Goal: Task Accomplishment & Management: Complete application form

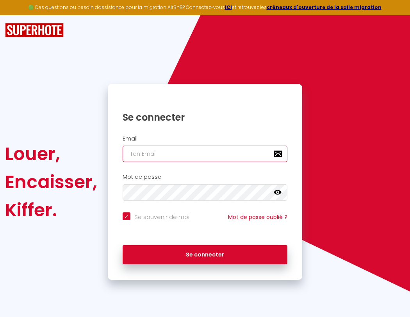
type input "s"
checkbox input "true"
type input "su"
checkbox input "true"
type input "sup"
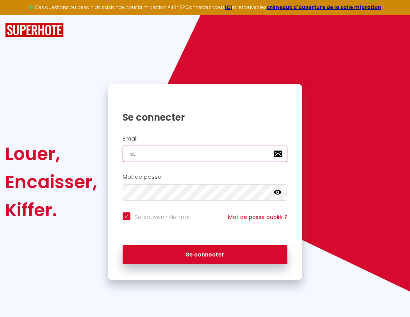
checkbox input "true"
type input "supe"
checkbox input "true"
type input "super"
checkbox input "true"
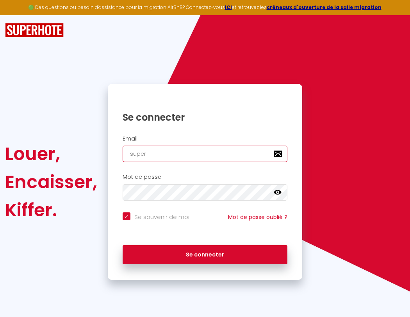
type input "superb"
checkbox input "true"
type input "superbo"
checkbox input "true"
type input "s"
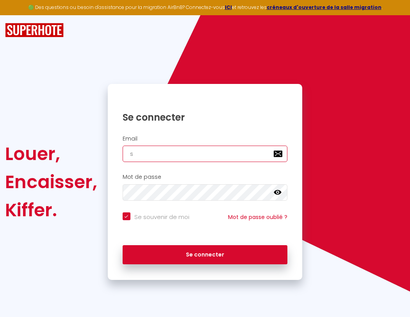
checkbox input "true"
type input "superbor"
checkbox input "true"
type input "su"
checkbox input "true"
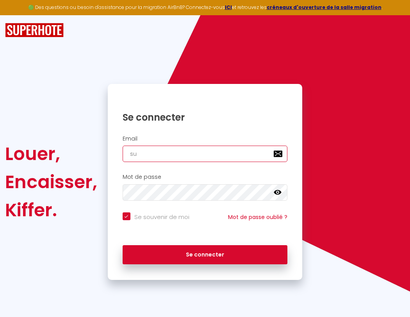
type input "superbord"
checkbox input "true"
type input "sup"
checkbox input "true"
type input "superborde"
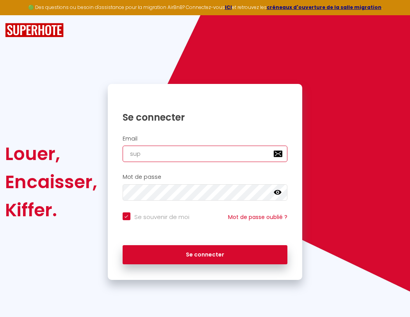
checkbox input "true"
type input "supe"
checkbox input "true"
type input "superbordea"
checkbox input "true"
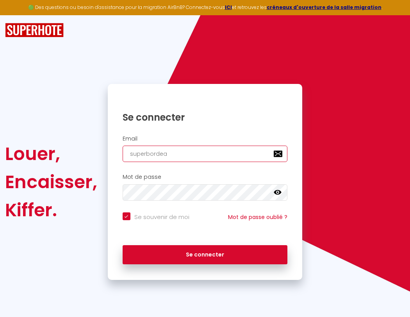
type input "super"
checkbox input "true"
type input "superbordeau"
checkbox input "true"
type input "superb"
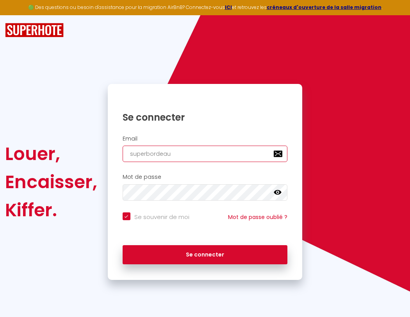
checkbox input "true"
type input "superbordeaux"
checkbox input "true"
type input "superbo"
checkbox input "true"
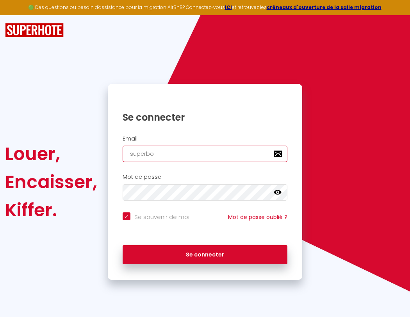
type input "s"
checkbox input "true"
type input "superbordeaux@"
checkbox input "true"
type input "superbor"
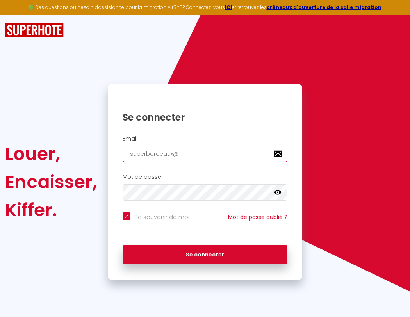
checkbox input "true"
type input "su"
checkbox input "true"
type input "superbordeaux@g"
checkbox input "true"
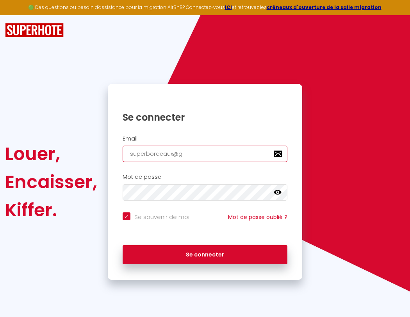
type input "superbord"
checkbox input "true"
type input "sup"
checkbox input "true"
type input "superborde"
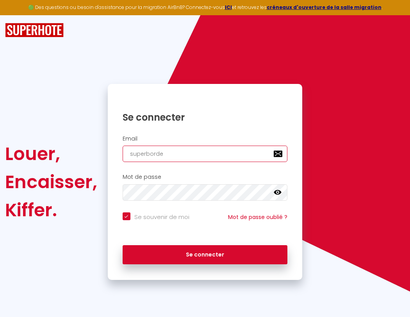
checkbox input "true"
type input "supe"
checkbox input "true"
type input "superbordea"
checkbox input "true"
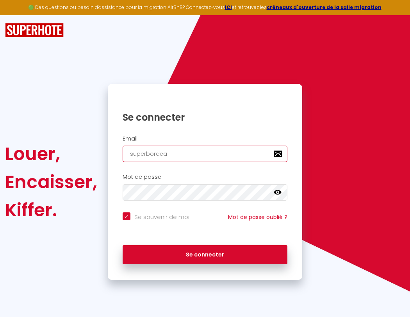
type input "super"
checkbox input "true"
type input "superbordeau"
checkbox input "true"
type input "superb"
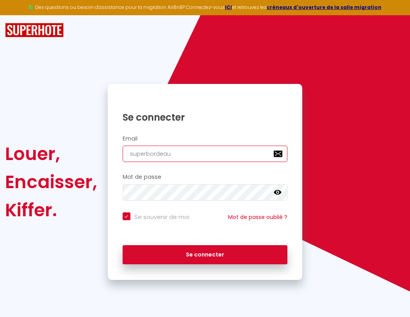
checkbox input "true"
type input "superbordeaux"
checkbox input "true"
type input "superbo"
checkbox input "true"
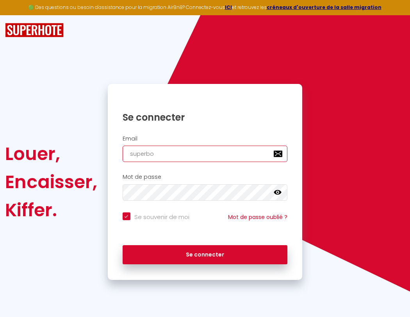
type input "superbordeaux@"
checkbox input "true"
type input "superbor"
checkbox input "true"
type input "superbordeaux@g"
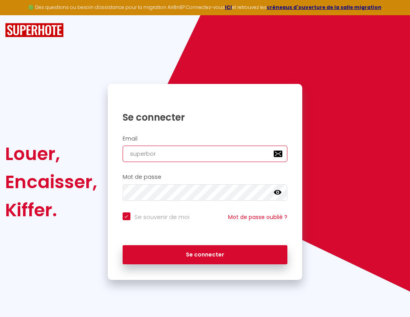
checkbox input "true"
type input "superbord"
checkbox input "true"
type input "superbordeaux@gm"
checkbox input "true"
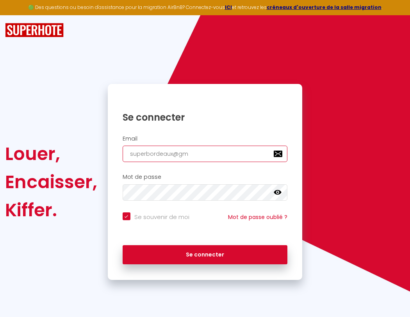
type input "superborde"
checkbox input "true"
type input "superbordeaux@gma"
checkbox input "true"
type input "superbordea"
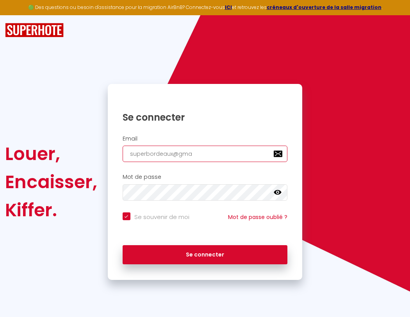
checkbox input "true"
type input "superbordeau"
checkbox input "true"
type input "superbordeaux"
checkbox input "true"
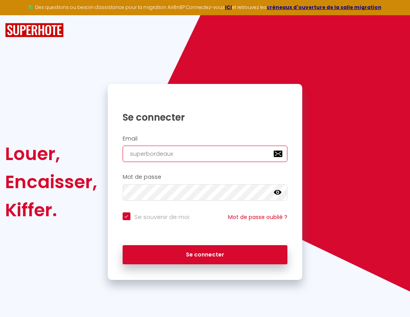
type input "superbordeaux@"
checkbox input "true"
type input "superbordeaux@g"
checkbox input "true"
type input "superbordeaux@gm"
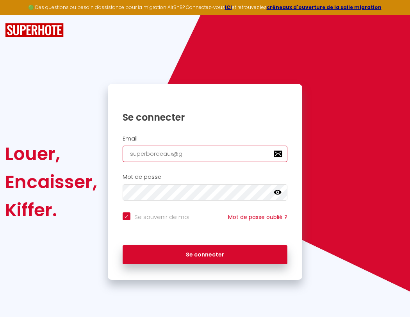
checkbox input "true"
type input "superbordeaux@gma"
checkbox input "true"
type input "superbordeaux@gmai"
checkbox input "true"
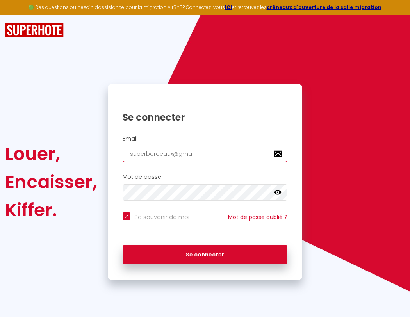
type input "[EMAIL_ADDRESS]"
checkbox input "true"
type input "[EMAIL_ADDRESS]."
checkbox input "true"
type input "superbordeaux@gmail.c"
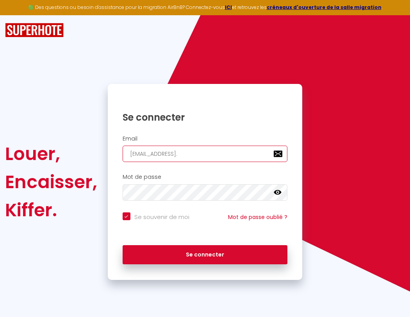
checkbox input "true"
type input "[EMAIL_ADDRESS][DOMAIN_NAME]"
checkbox input "true"
type input "[EMAIL_ADDRESS][DOMAIN_NAME]"
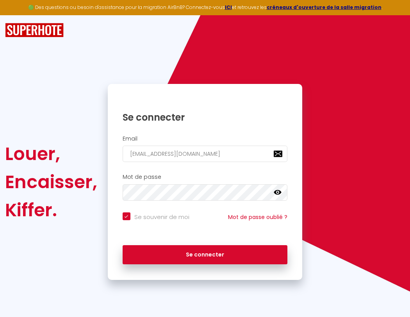
checkbox input "true"
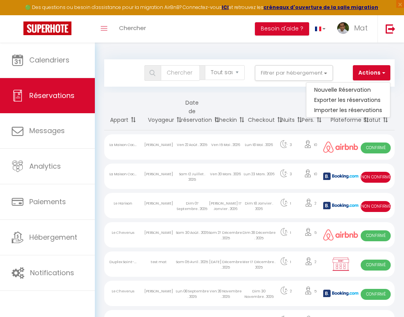
select select
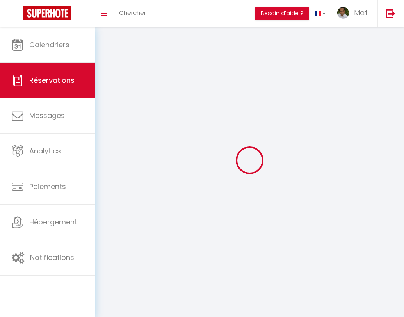
select select
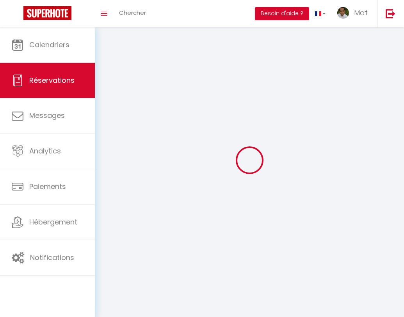
select select
checkbox input "false"
select select
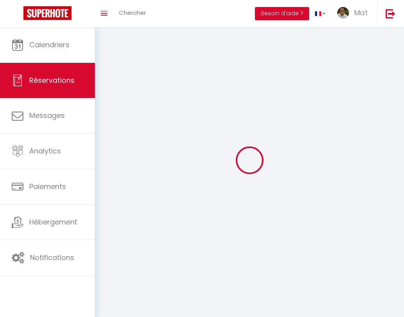
select select
checkbox input "false"
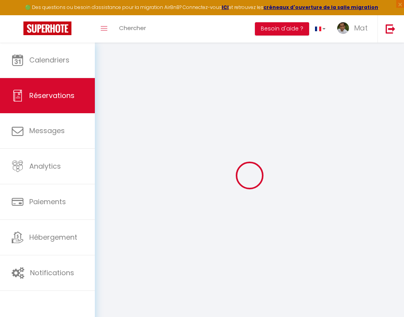
select select
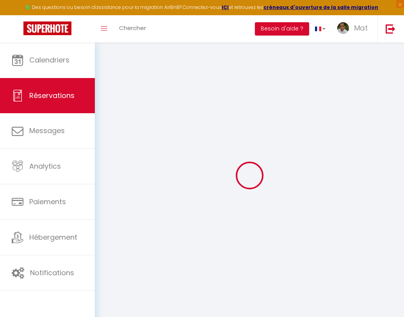
select select
checkbox input "false"
select select
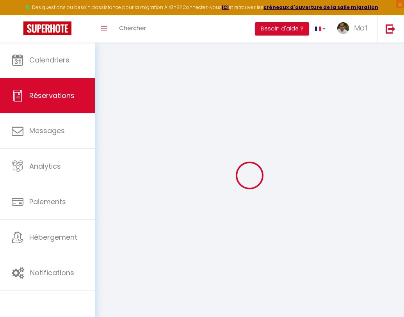
select select
checkbox input "false"
select select
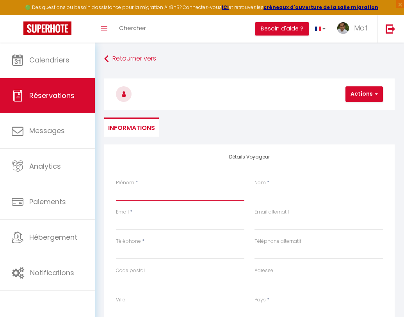
type input "T"
select select
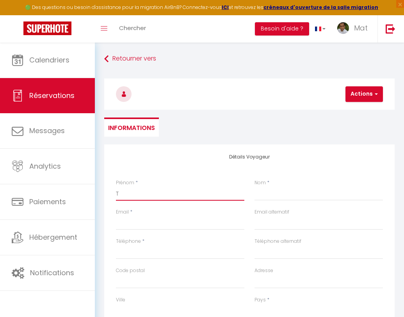
select select
checkbox input "false"
type input "Te"
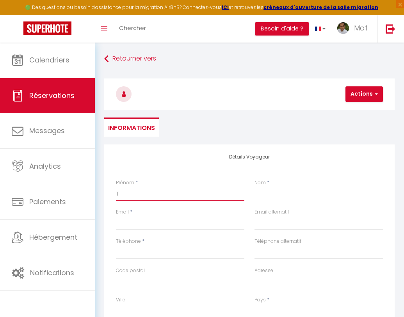
select select
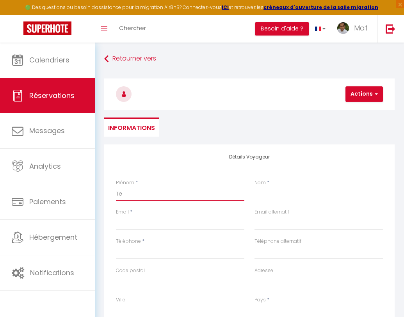
select select
checkbox input "false"
type input "Tes"
select select
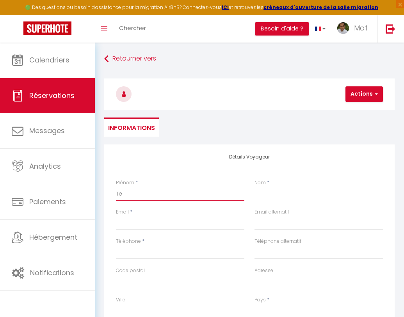
select select
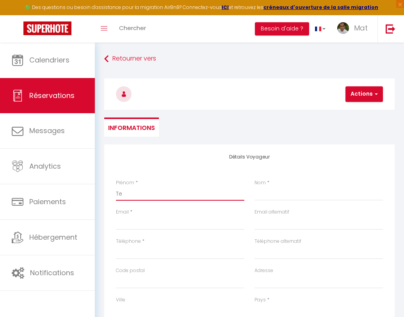
select select
checkbox input "false"
type input "Test"
select select
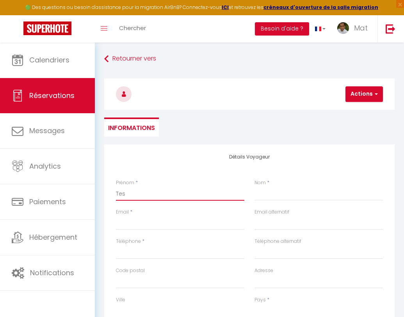
select select
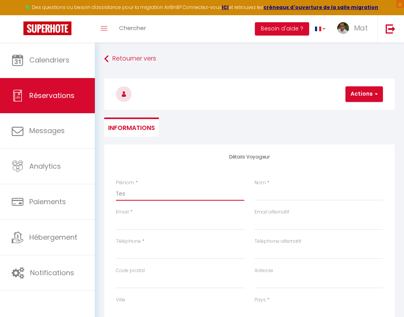
checkbox input "false"
type input "A"
select select
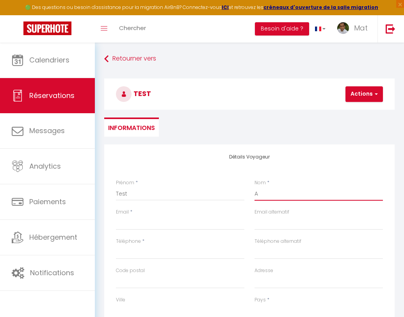
select select
checkbox input "false"
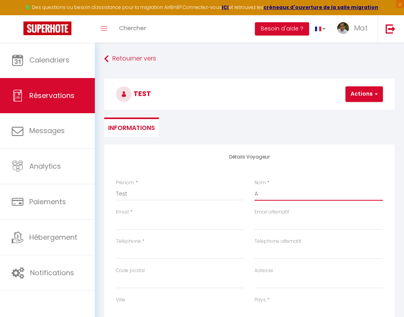
type input "Au"
select select
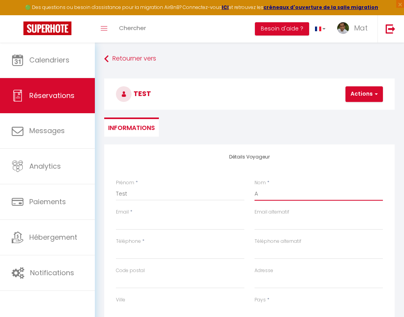
select select
checkbox input "false"
type input "Aut"
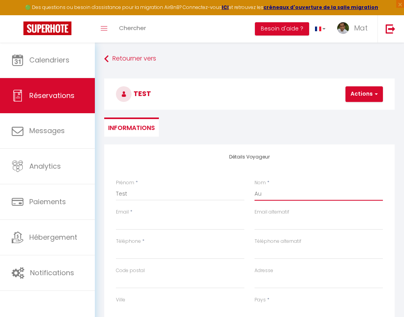
select select
